Goal: Manage account settings

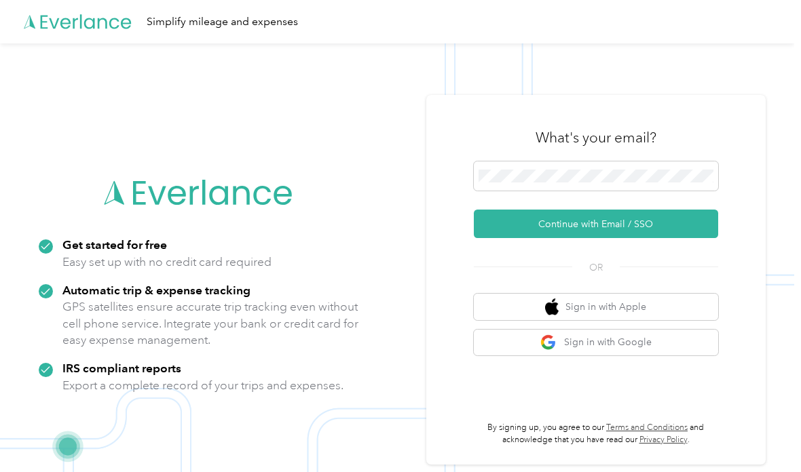
click at [677, 238] on button "Continue with Email / SSO" at bounding box center [596, 224] width 244 height 28
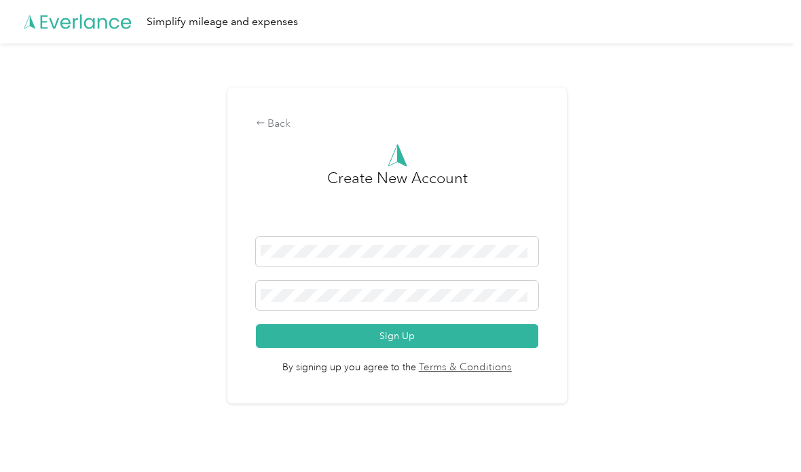
click at [501, 345] on form "Sign Up" at bounding box center [397, 292] width 283 height 111
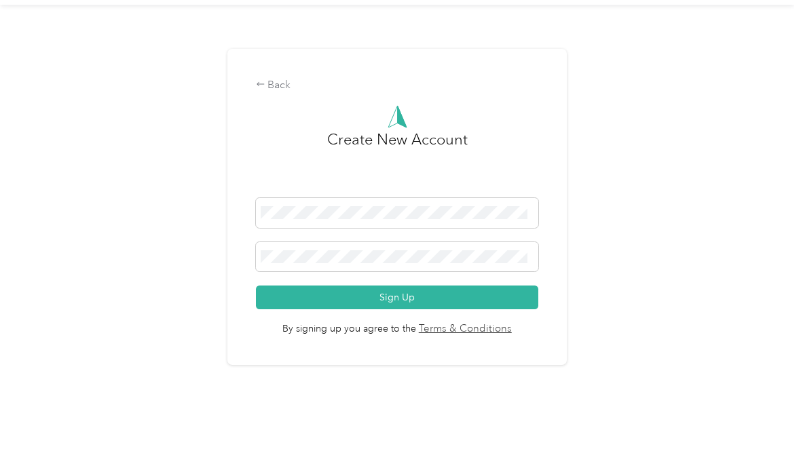
scroll to position [5, 0]
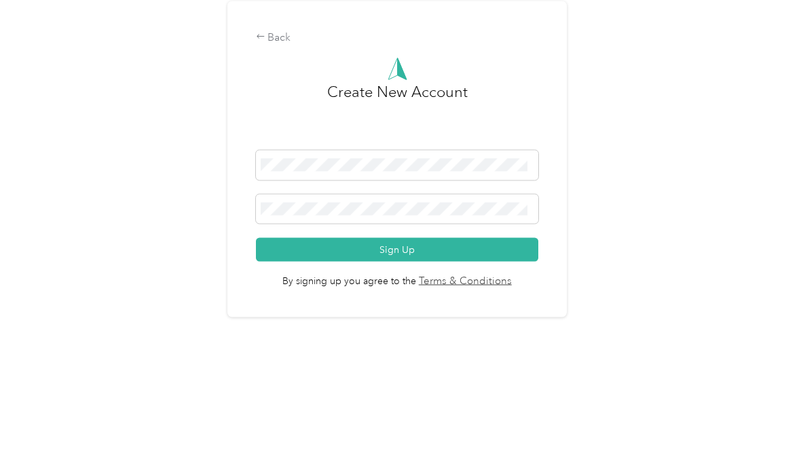
click at [512, 324] on button "Sign Up" at bounding box center [397, 336] width 283 height 24
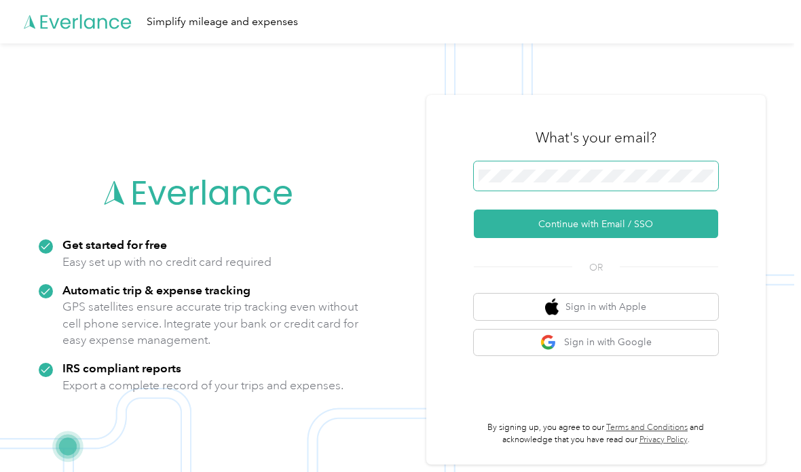
click at [601, 238] on button "Continue with Email / SSO" at bounding box center [596, 224] width 244 height 28
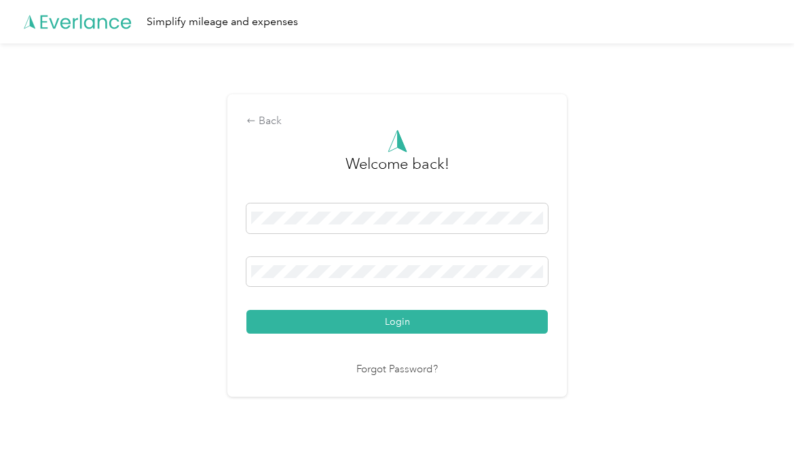
click at [493, 334] on button "Login" at bounding box center [396, 322] width 301 height 24
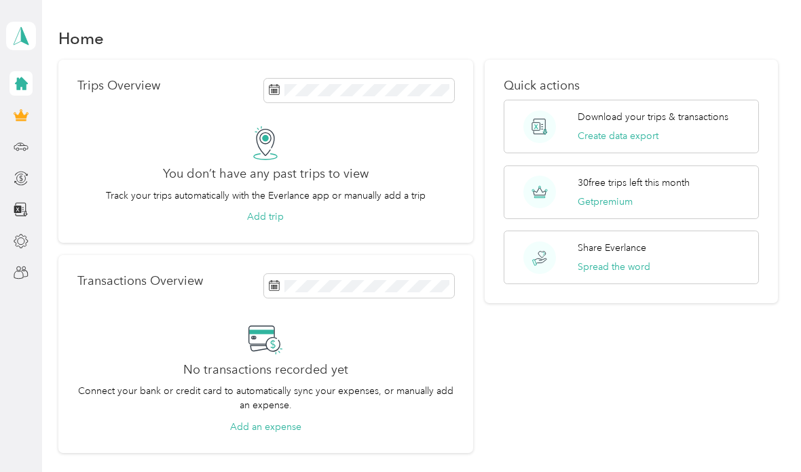
click at [551, 385] on div "Quick actions Download your trips & transactions Create data export 30 free tri…" at bounding box center [630, 257] width 292 height 394
click at [9, 267] on div at bounding box center [20, 273] width 23 height 24
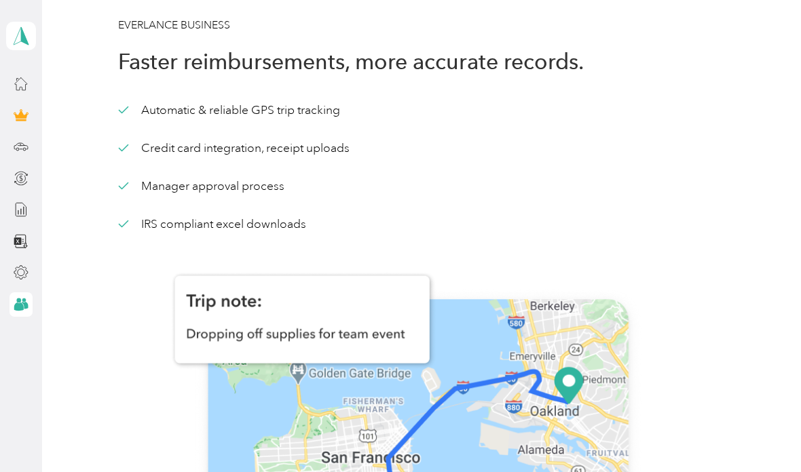
click at [29, 77] on div at bounding box center [20, 83] width 23 height 24
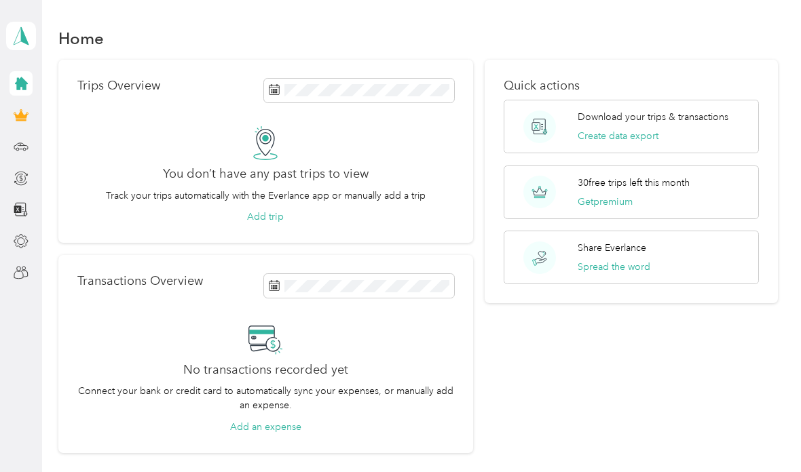
click at [20, 38] on icon at bounding box center [21, 35] width 20 height 19
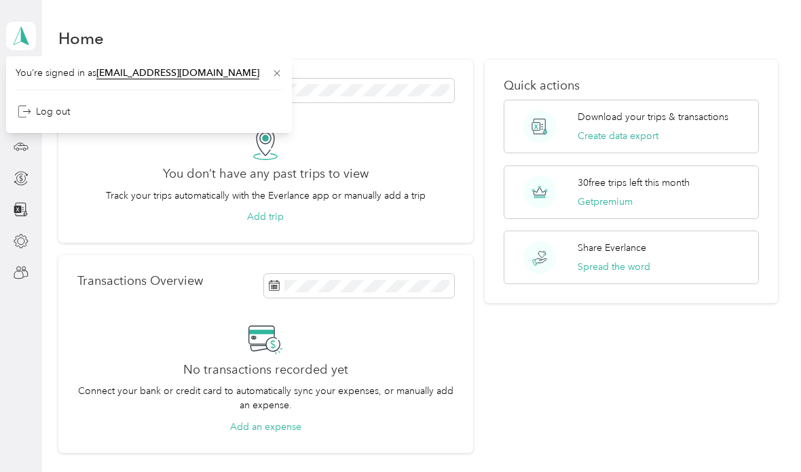
click at [271, 75] on icon at bounding box center [276, 73] width 11 height 11
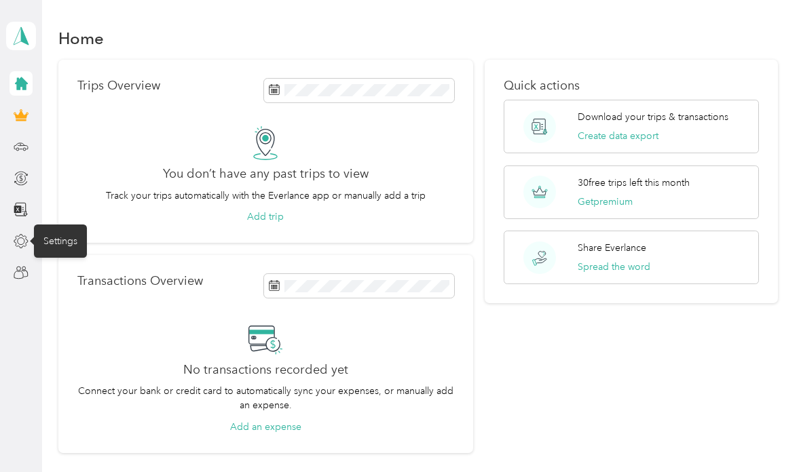
click at [27, 235] on icon at bounding box center [21, 241] width 15 height 15
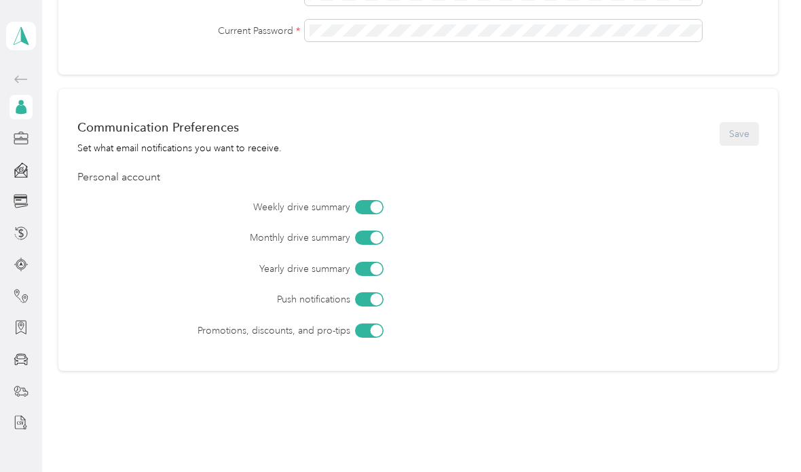
scroll to position [517, 0]
click at [62, 140] on div "Purposes" at bounding box center [63, 138] width 58 height 33
click at [18, 138] on icon at bounding box center [21, 136] width 14 height 5
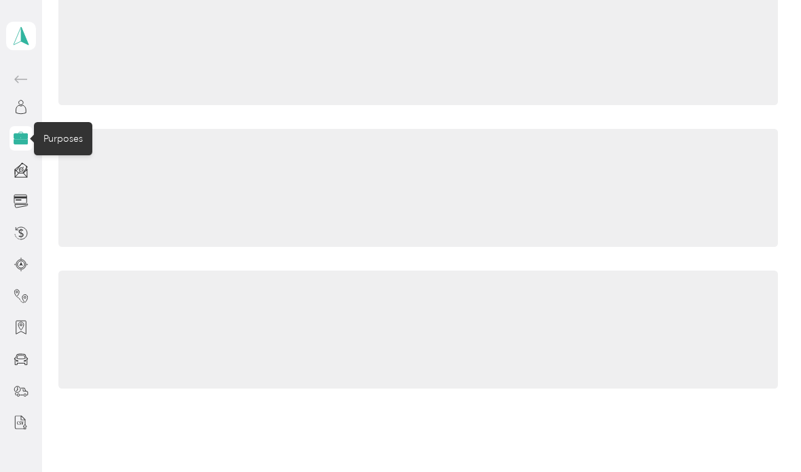
scroll to position [9, 0]
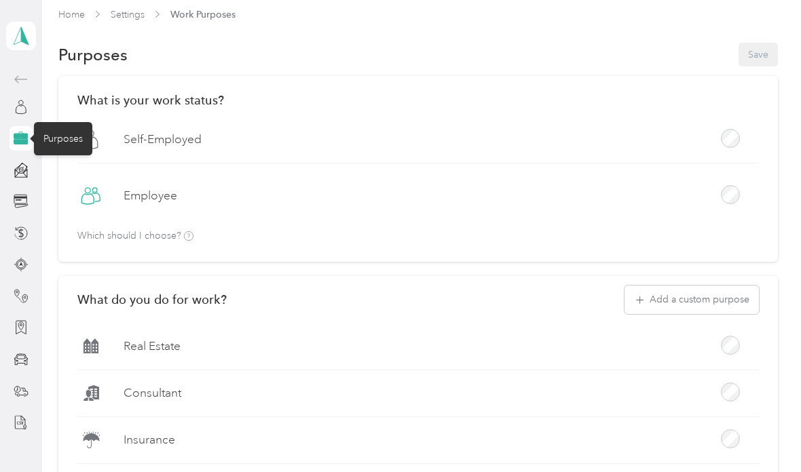
click at [511, 202] on div "Employee" at bounding box center [417, 201] width 681 height 37
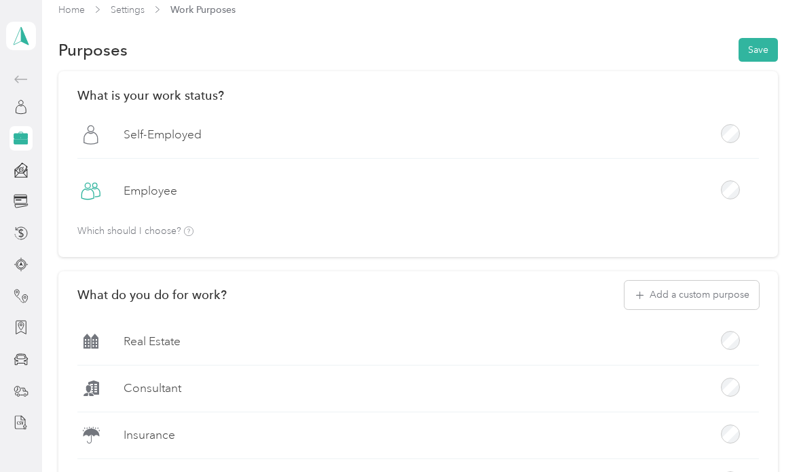
scroll to position [12, 0]
click at [770, 48] on button "Save" at bounding box center [757, 52] width 39 height 24
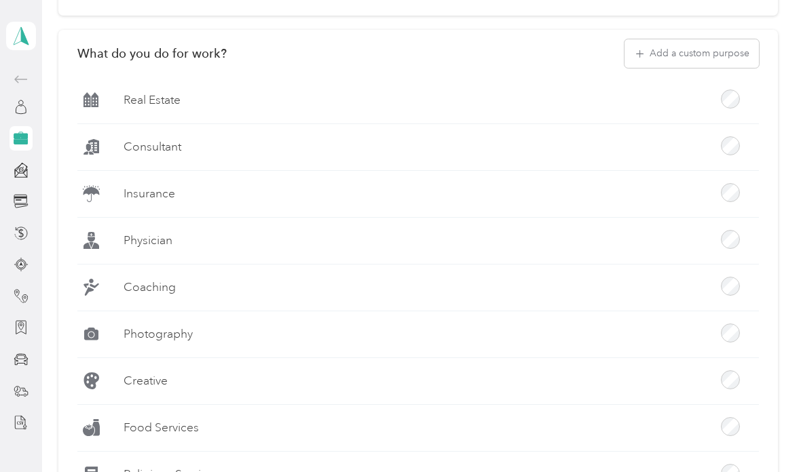
scroll to position [251, 0]
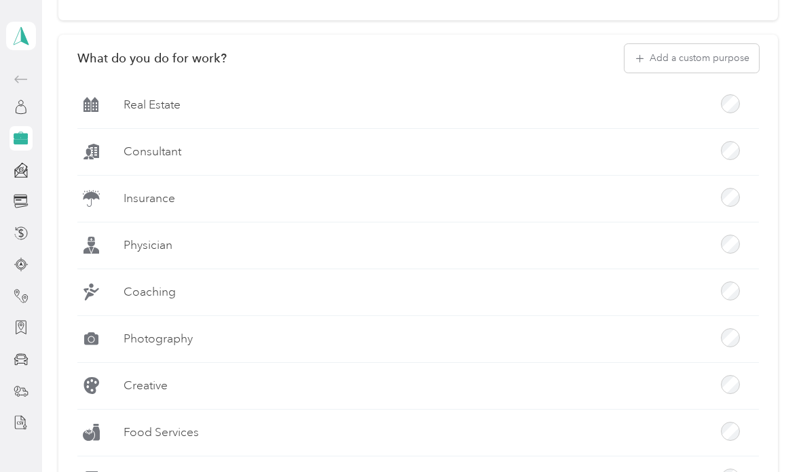
click at [752, 59] on button "Add a custom purpose" at bounding box center [691, 58] width 134 height 28
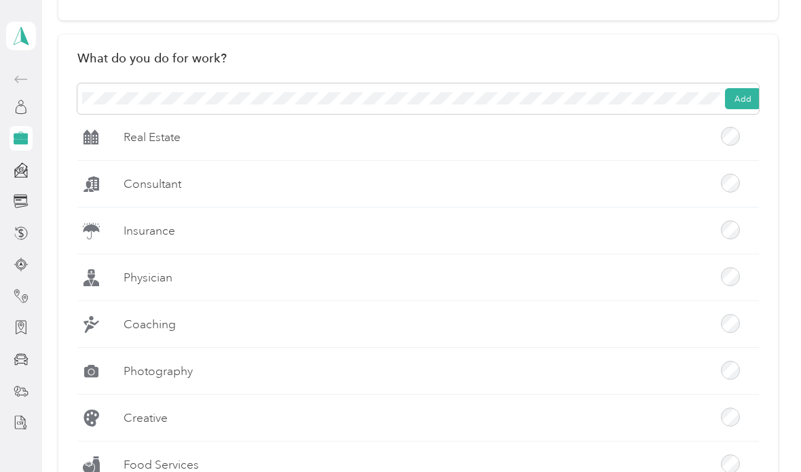
click at [741, 93] on button "Add" at bounding box center [743, 99] width 36 height 22
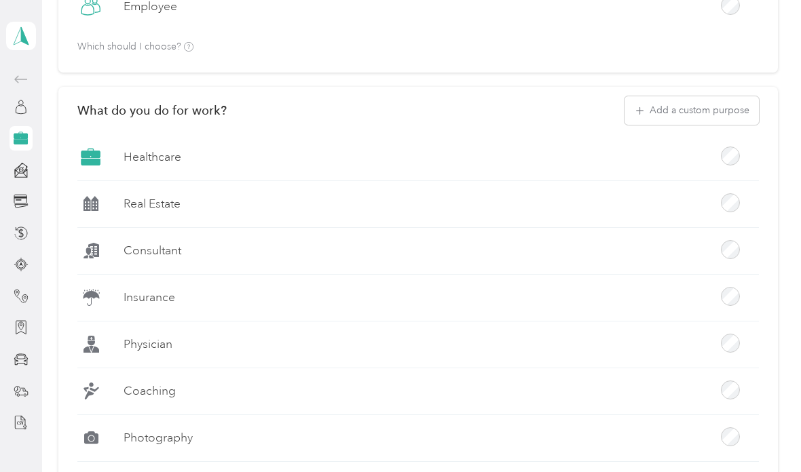
scroll to position [195, 0]
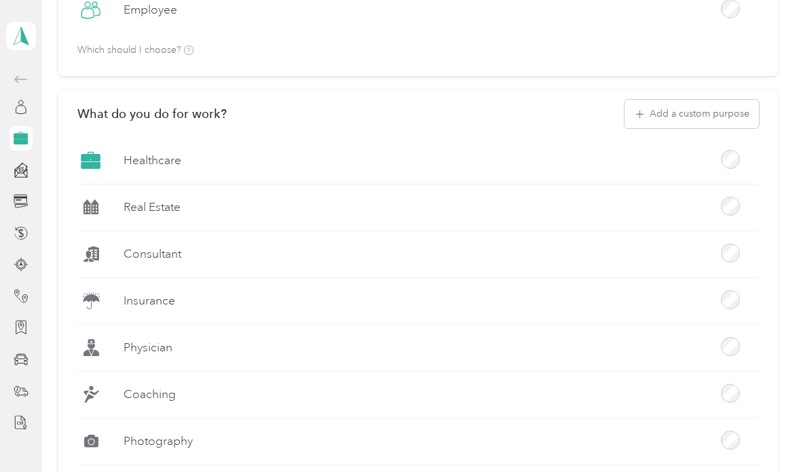
click at [645, 155] on div "Healthcare" at bounding box center [417, 165] width 681 height 37
click at [66, 164] on div "Tax Center" at bounding box center [66, 169] width 65 height 33
click at [51, 166] on div "Tax Center" at bounding box center [66, 169] width 65 height 33
click at [18, 174] on icon at bounding box center [16, 175] width 3 height 4
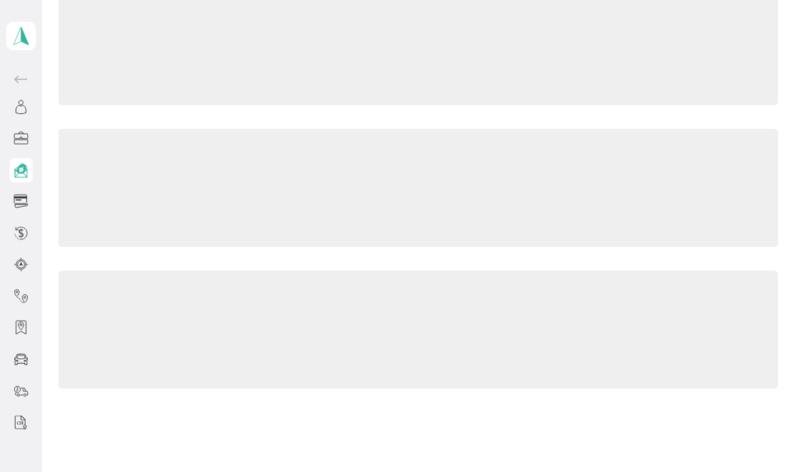
click at [56, 169] on div "Tax Center" at bounding box center [66, 169] width 65 height 33
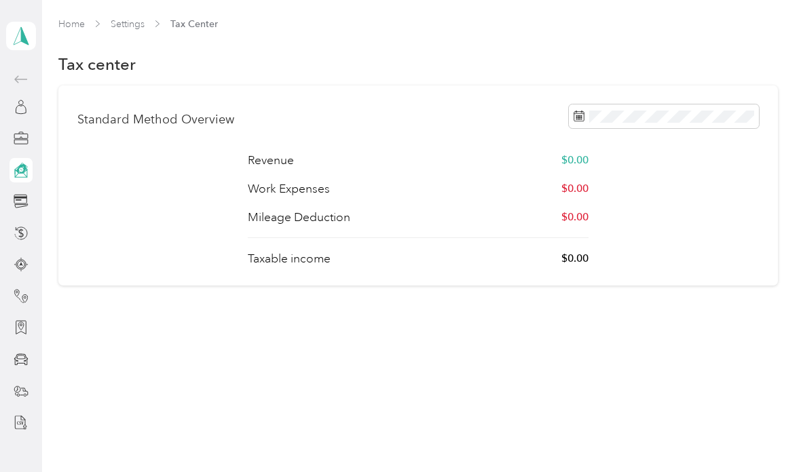
scroll to position [0, 0]
click at [72, 208] on div "Banks & Cards" at bounding box center [74, 201] width 81 height 33
click at [25, 113] on icon at bounding box center [21, 109] width 10 height 9
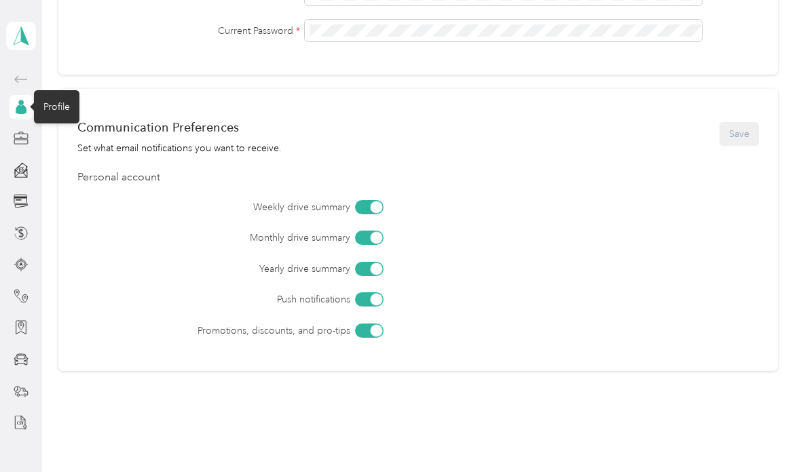
scroll to position [517, 0]
click at [12, 147] on div at bounding box center [20, 138] width 23 height 24
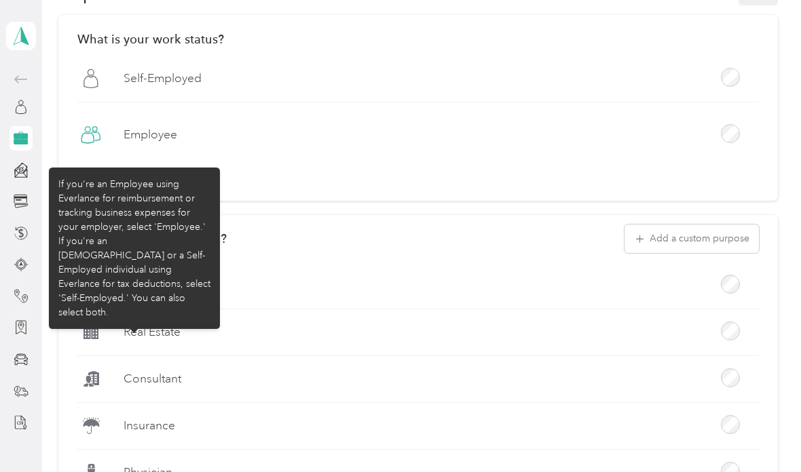
scroll to position [89, 0]
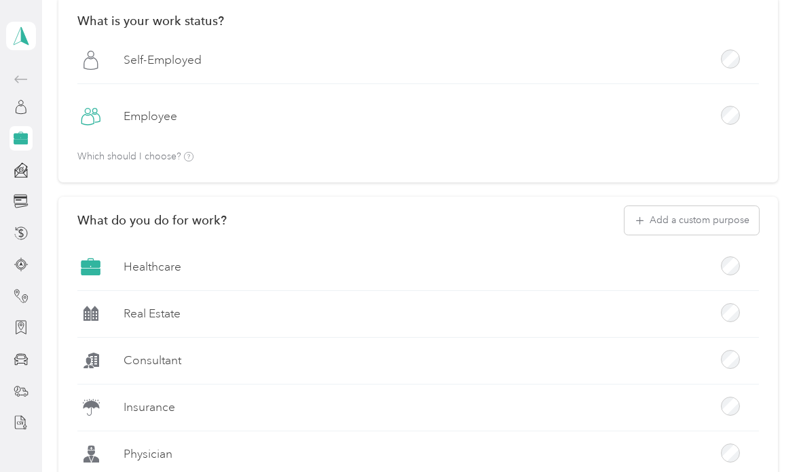
click at [490, 271] on div "Healthcare" at bounding box center [417, 272] width 681 height 37
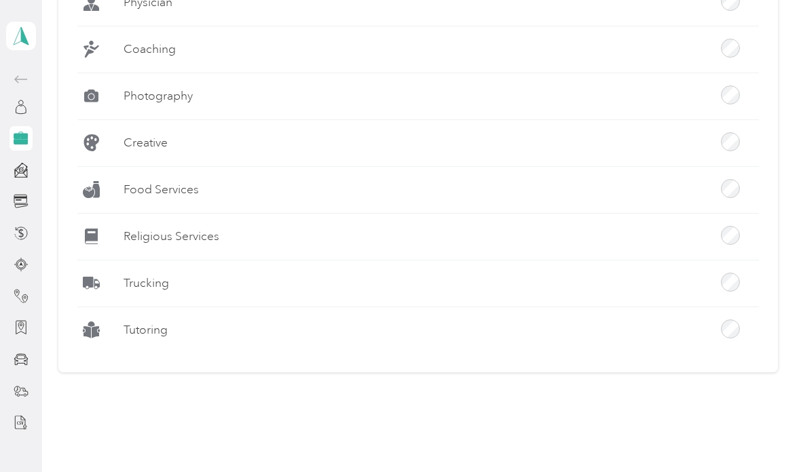
scroll to position [541, 0]
click at [14, 202] on icon at bounding box center [21, 201] width 14 height 13
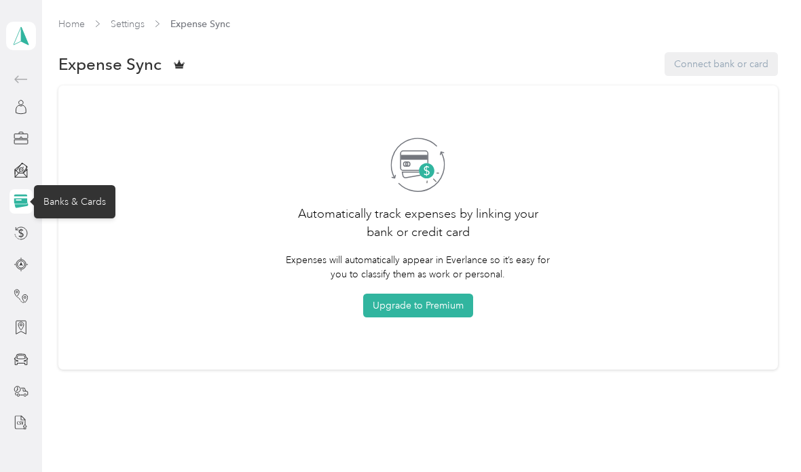
click at [21, 24] on span at bounding box center [21, 36] width 30 height 28
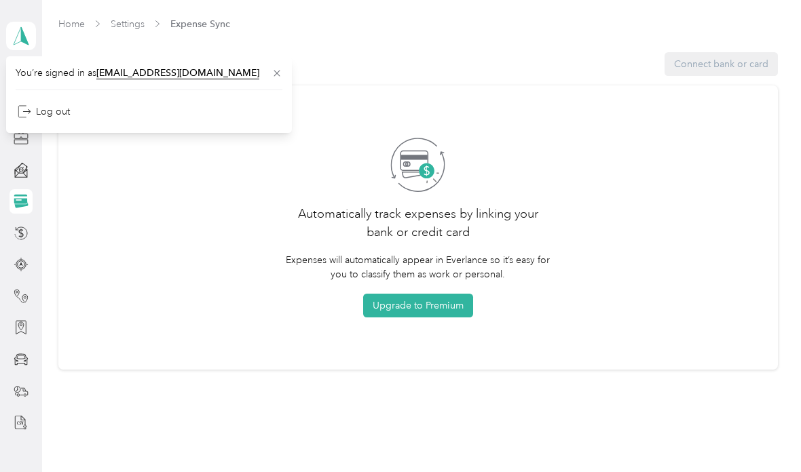
click at [61, 109] on div "Log out" at bounding box center [44, 111] width 52 height 14
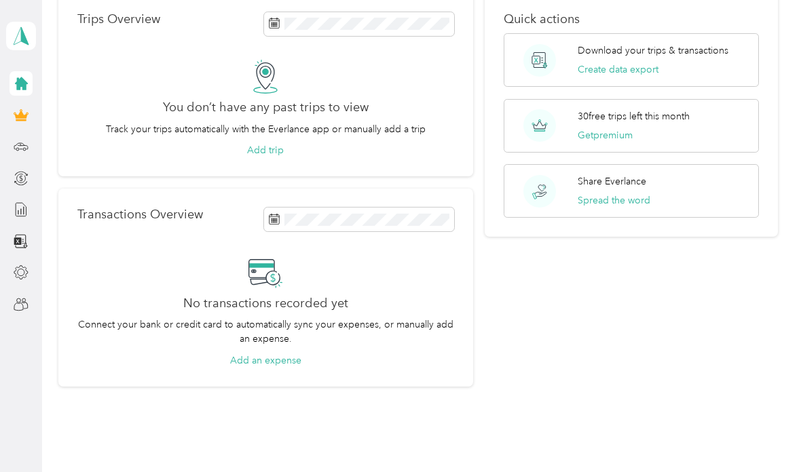
scroll to position [66, 0]
